Goal: Navigation & Orientation: Find specific page/section

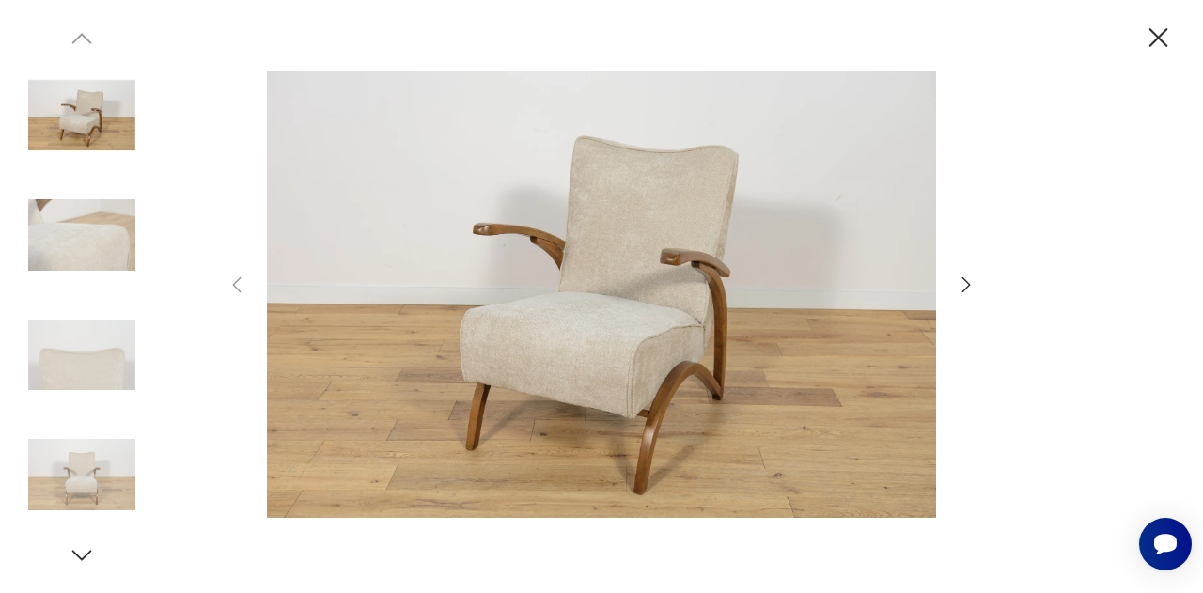
click at [1161, 34] on icon "button" at bounding box center [1159, 37] width 19 height 19
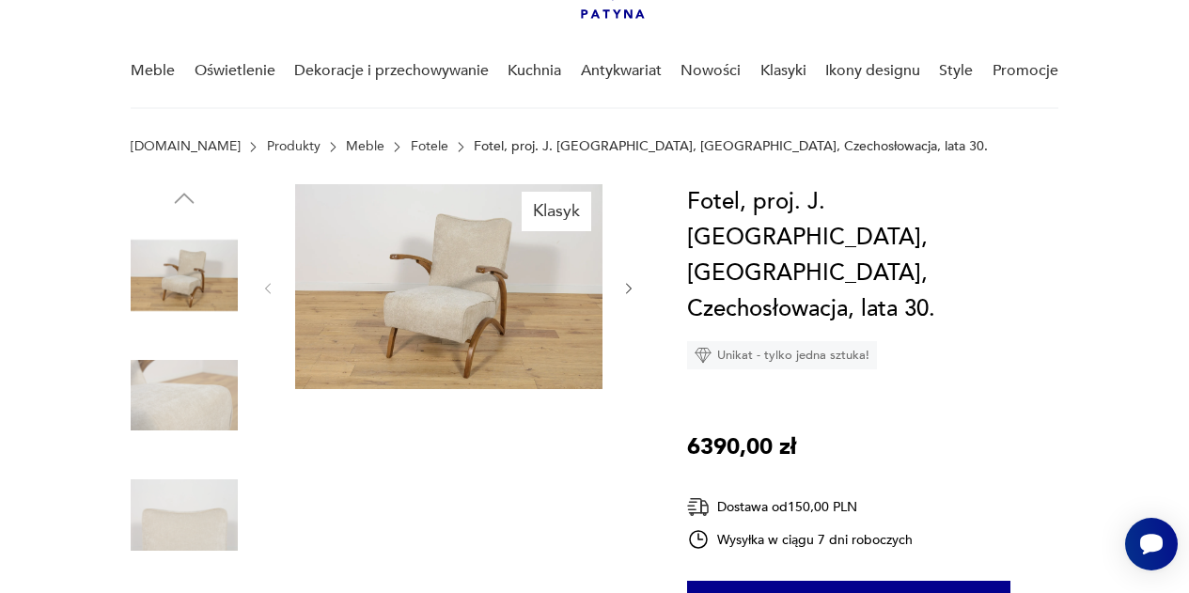
click at [411, 149] on link "Fotele" at bounding box center [430, 146] width 38 height 15
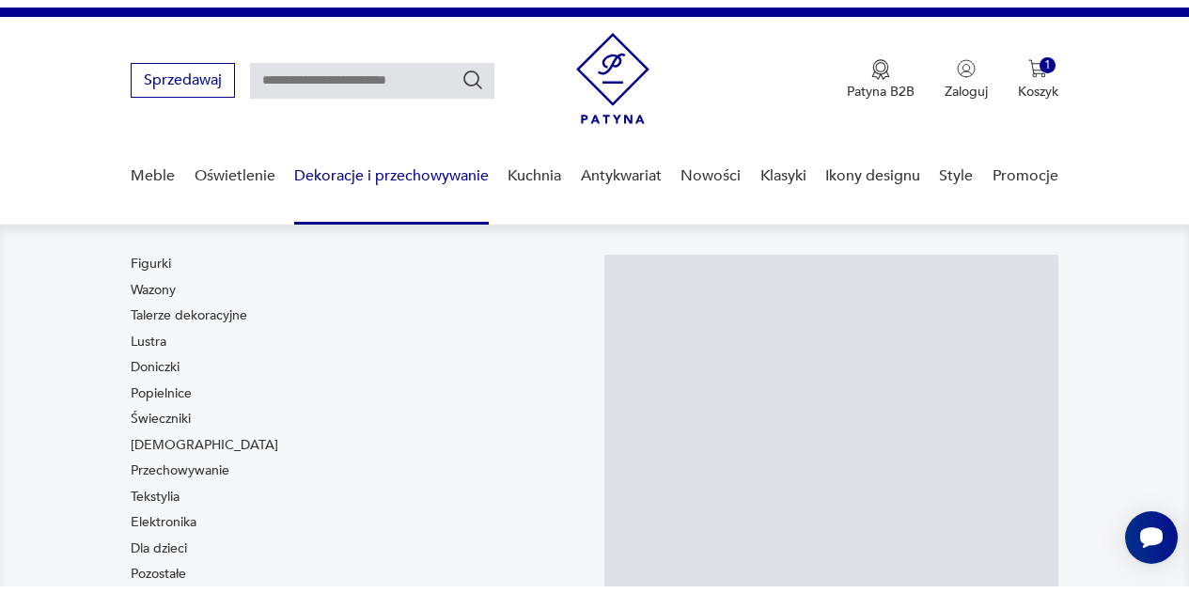
scroll to position [28, 0]
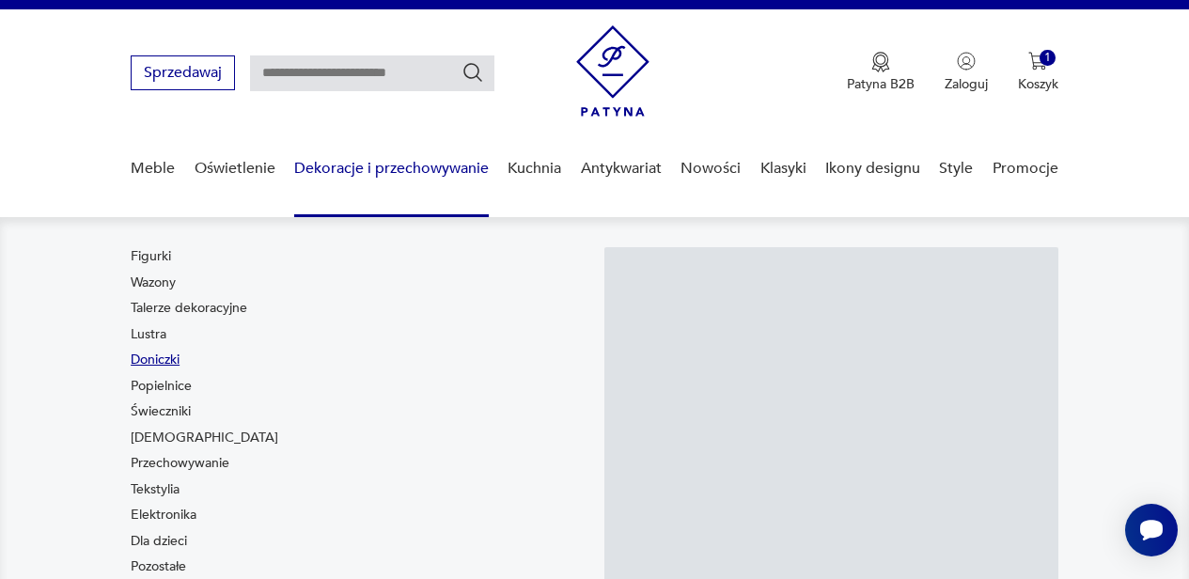
click at [168, 361] on link "Doniczki" at bounding box center [155, 360] width 49 height 19
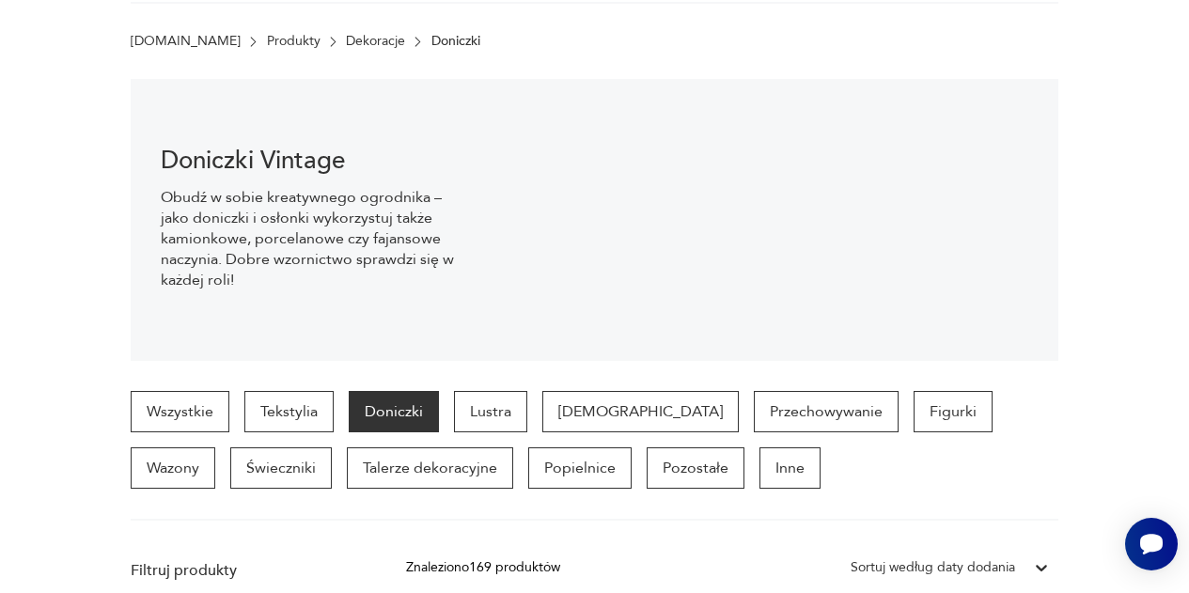
scroll to position [270, 0]
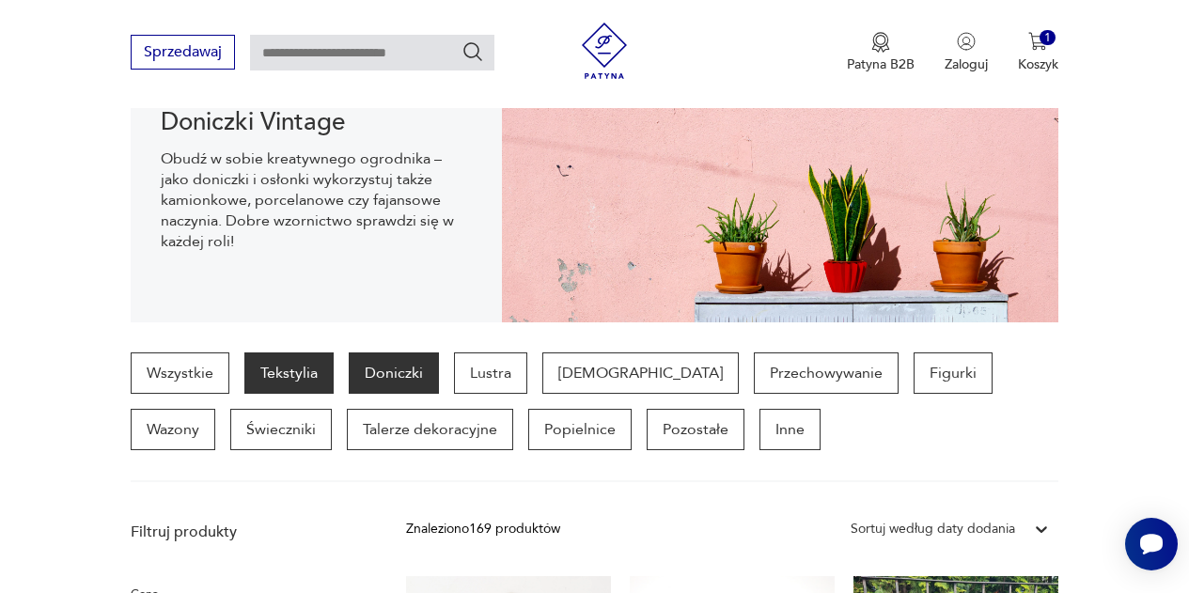
click at [304, 371] on p "Tekstylia" at bounding box center [288, 373] width 89 height 41
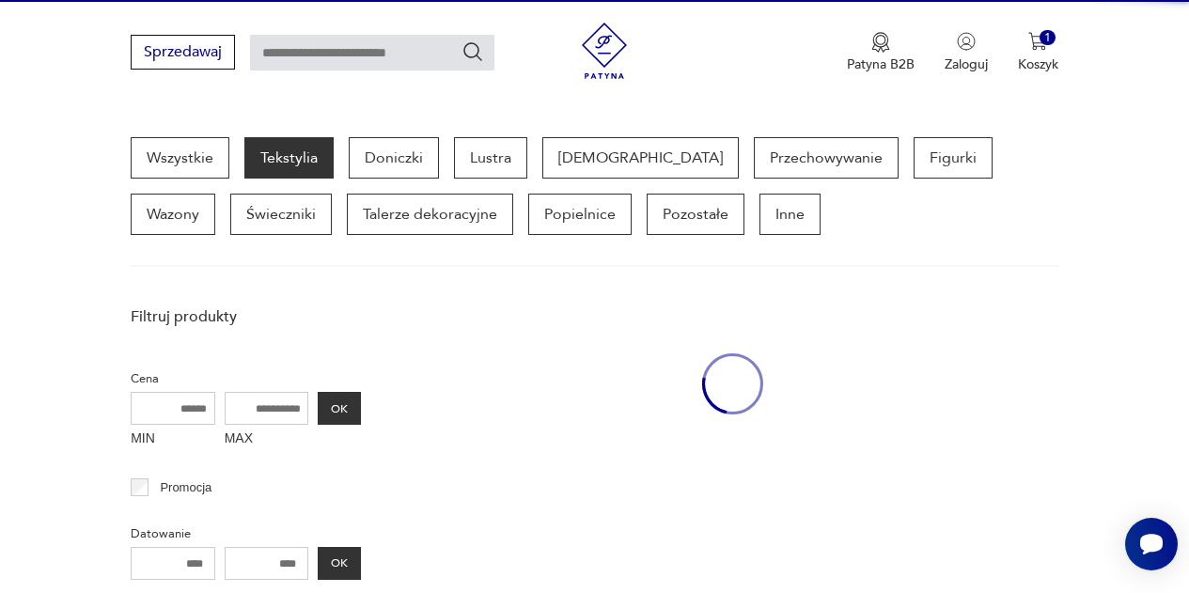
scroll to position [500, 0]
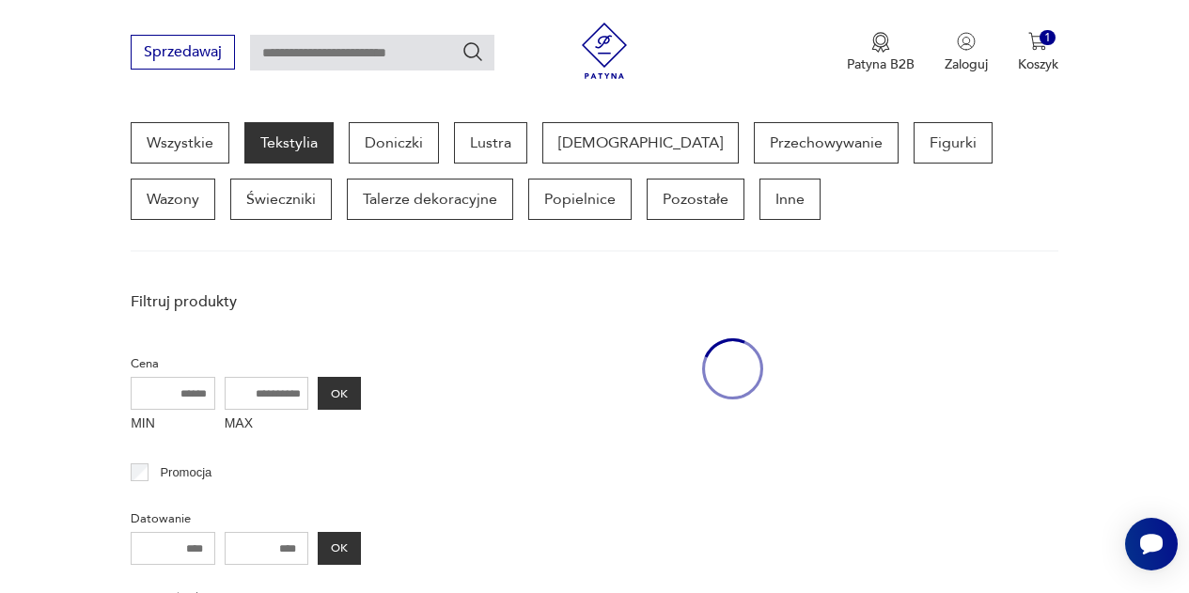
click at [1046, 330] on div at bounding box center [732, 369] width 652 height 174
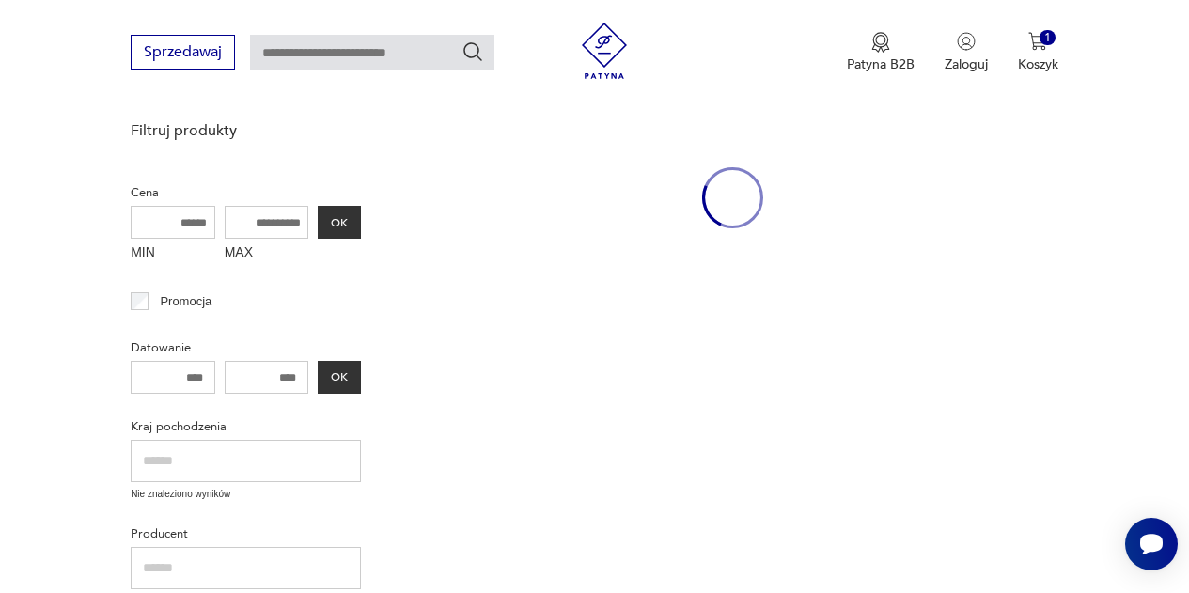
scroll to position [687, 0]
